Goal: Task Accomplishment & Management: Use online tool/utility

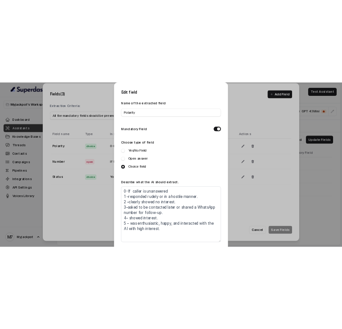
scroll to position [189, 0]
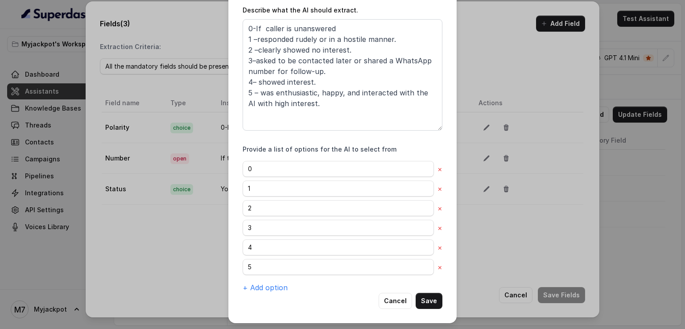
click at [514, 241] on div "Edit field Name of the extracted field Polarity Mandatory Field Choose type of …" at bounding box center [342, 164] width 685 height 329
click at [484, 206] on div "Edit field Name of the extracted field Polarity Mandatory Field Choose type of …" at bounding box center [342, 164] width 685 height 329
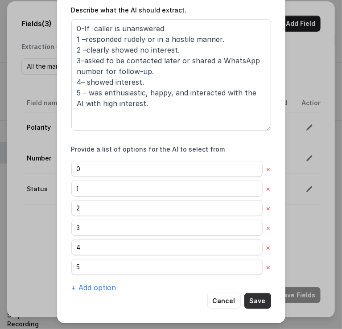
click at [259, 302] on button "Save" at bounding box center [258, 301] width 27 height 16
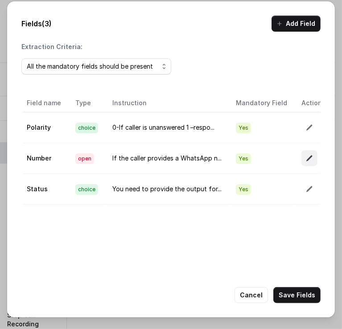
click at [306, 156] on icon "button" at bounding box center [309, 158] width 7 height 7
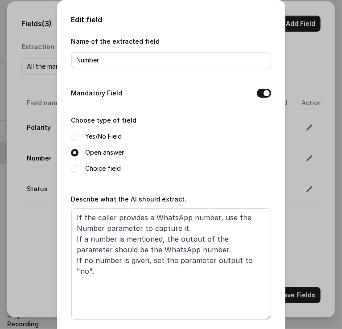
scroll to position [7, 0]
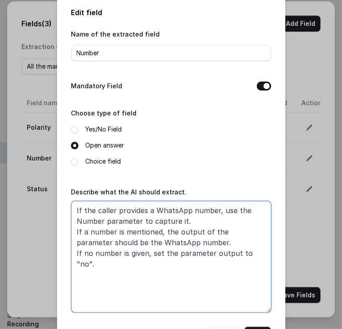
click at [151, 243] on textarea "If the caller provides a WhatsApp number, use the Number parameter to capture i…" at bounding box center [171, 257] width 200 height 112
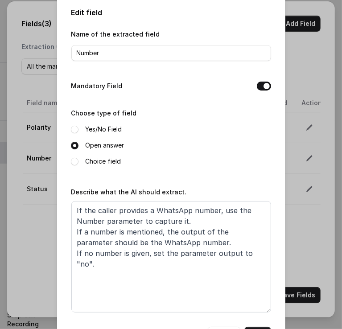
scroll to position [42, 0]
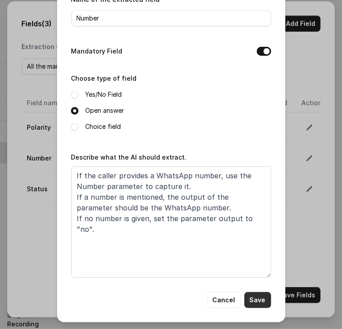
click at [257, 303] on button "Save" at bounding box center [258, 300] width 27 height 16
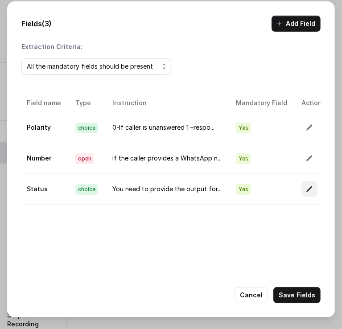
click at [307, 190] on icon "button" at bounding box center [310, 190] width 6 height 6
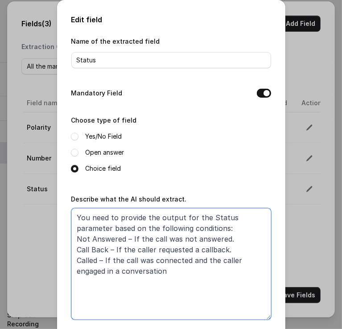
click at [168, 247] on textarea "You need to provide the output for the Status parameter based on the following …" at bounding box center [171, 264] width 200 height 112
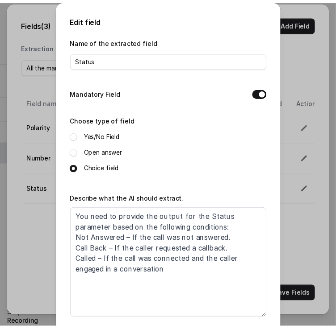
scroll to position [130, 0]
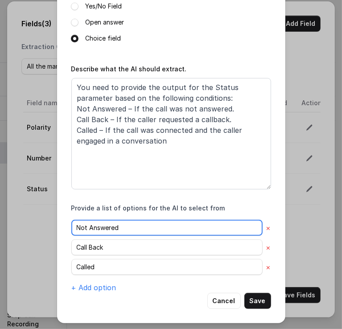
drag, startPoint x: 125, startPoint y: 232, endPoint x: 70, endPoint y: 224, distance: 55.5
click at [71, 224] on input "Not Answered" at bounding box center [166, 228] width 191 height 16
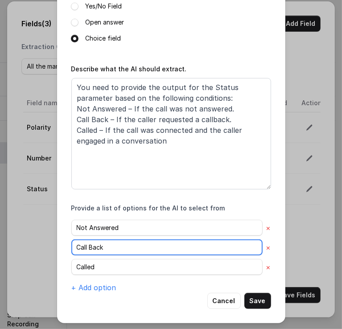
drag, startPoint x: 104, startPoint y: 242, endPoint x: 65, endPoint y: 245, distance: 38.9
click at [65, 245] on div "Edit field Name of the extracted field Status Mandatory Field Choose type of fi…" at bounding box center [171, 97] width 228 height 454
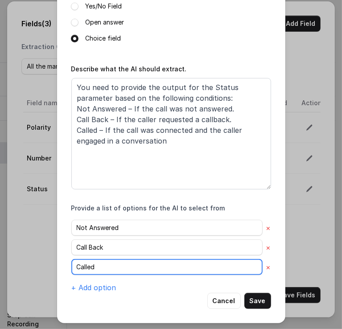
drag, startPoint x: 99, startPoint y: 268, endPoint x: 61, endPoint y: 266, distance: 38.4
click at [61, 266] on div "Edit field Name of the extracted field Status Mandatory Field Choose type of fi…" at bounding box center [171, 97] width 228 height 454
click at [229, 297] on button "Cancel" at bounding box center [224, 301] width 33 height 16
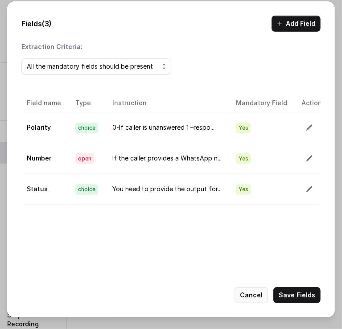
click at [261, 287] on button "Cancel" at bounding box center [251, 295] width 33 height 16
